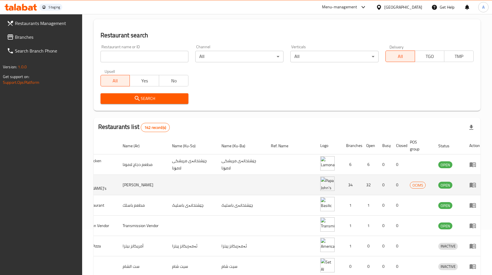
scroll to position [48, 0]
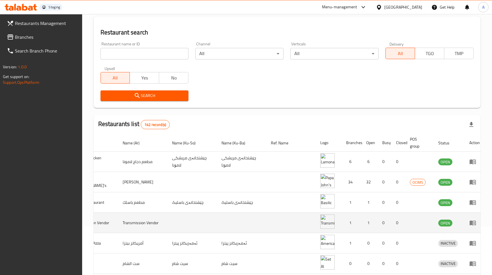
click at [470, 223] on icon "enhanced table" at bounding box center [473, 223] width 6 height 5
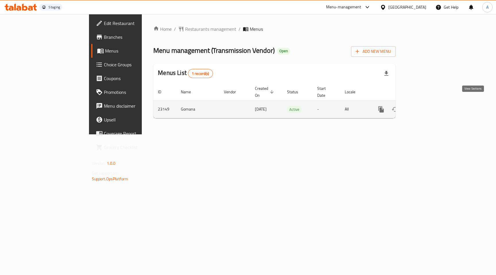
click at [426, 106] on icon "enhanced table" at bounding box center [422, 109] width 7 height 7
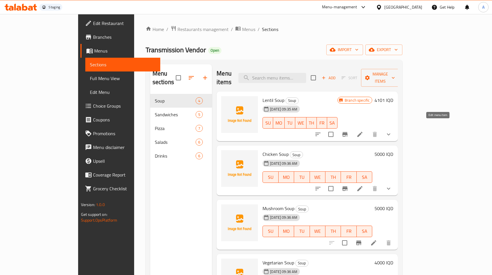
click at [363, 132] on icon at bounding box center [359, 134] width 5 height 5
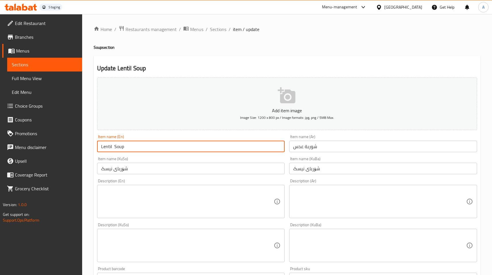
click at [136, 143] on input "Lentil Soup" at bounding box center [191, 146] width 188 height 11
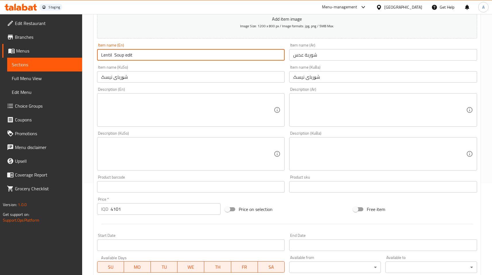
scroll to position [217, 0]
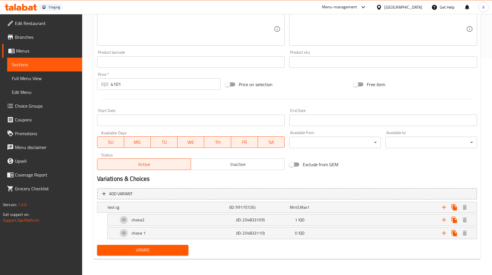
type input "Lentil Soup edit"
click at [162, 248] on span "Update" at bounding box center [143, 250] width 82 height 7
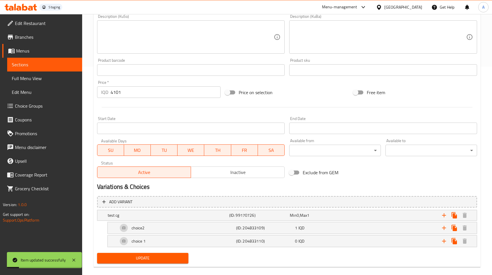
scroll to position [0, 0]
